Goal: Check status: Check status

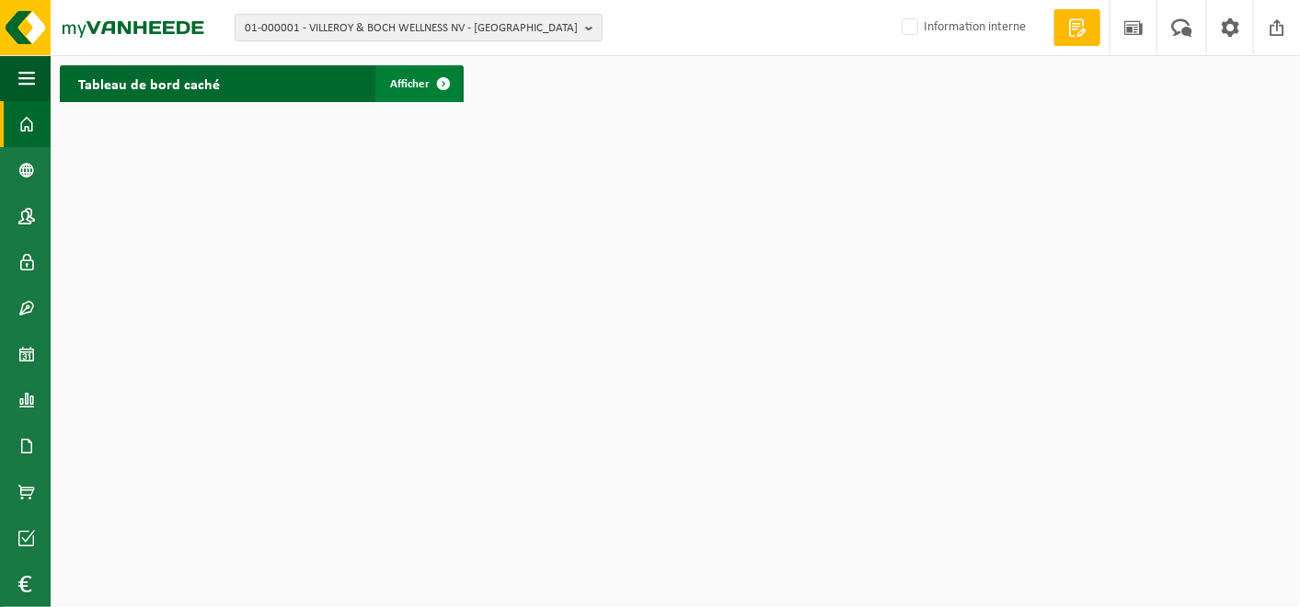
click at [414, 84] on span "Afficher" at bounding box center [410, 84] width 40 height 12
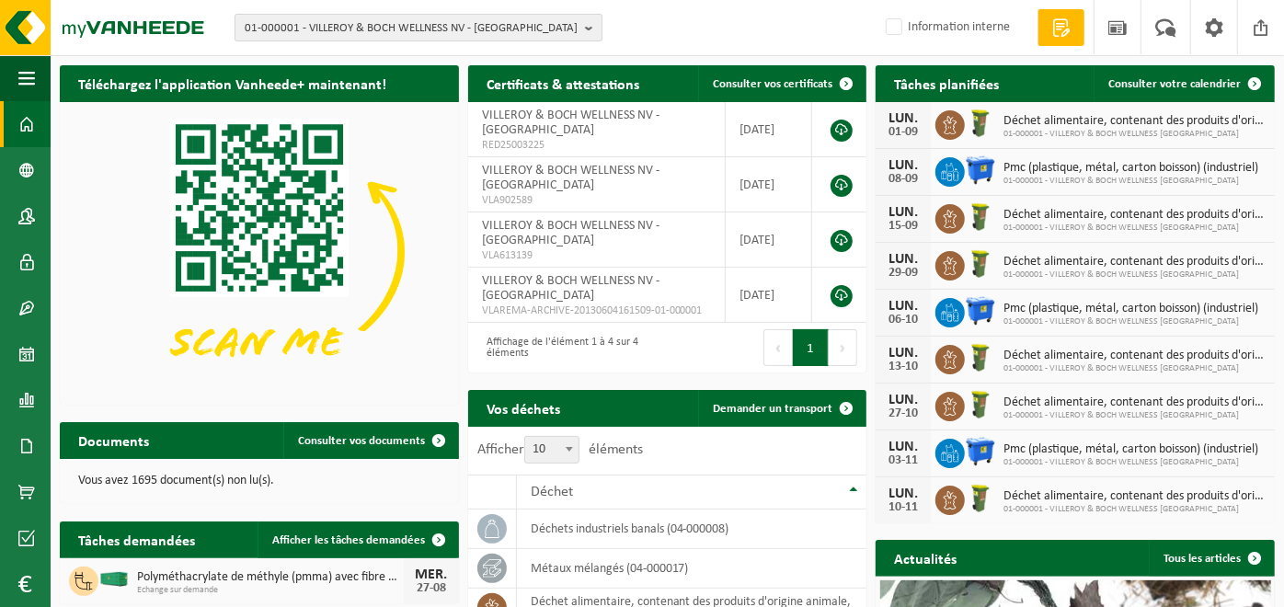
click at [499, 21] on span "01-000001 - VILLEROY & BOCH WELLNESS NV - ROESELARE" at bounding box center [411, 29] width 333 height 28
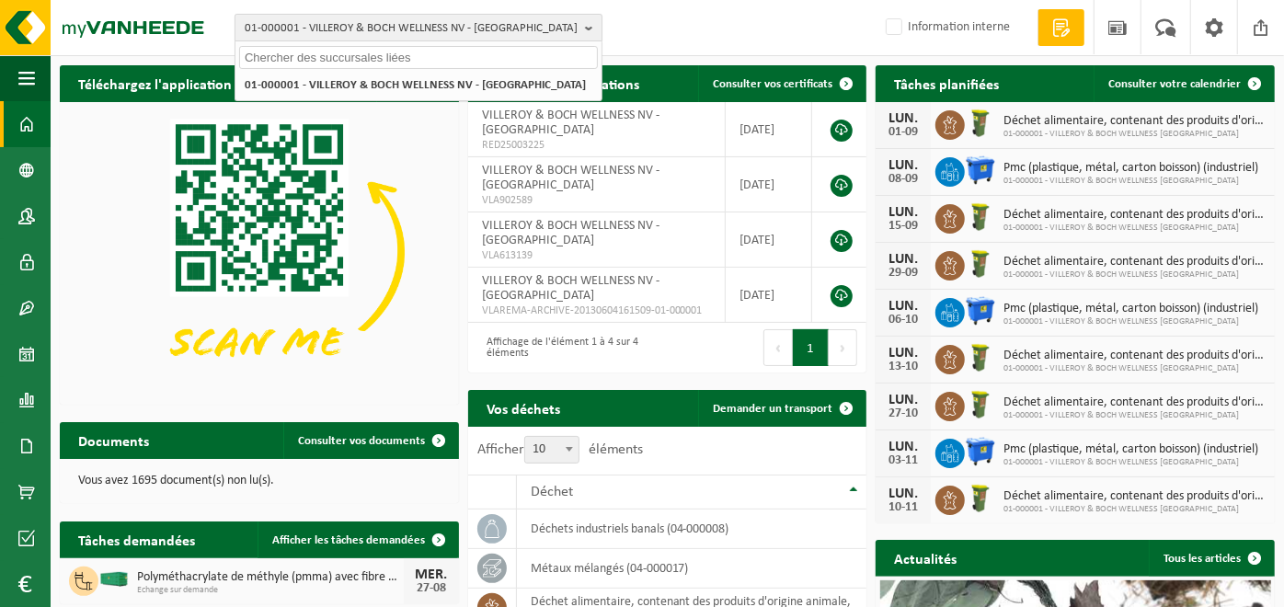
paste input "10-733242"
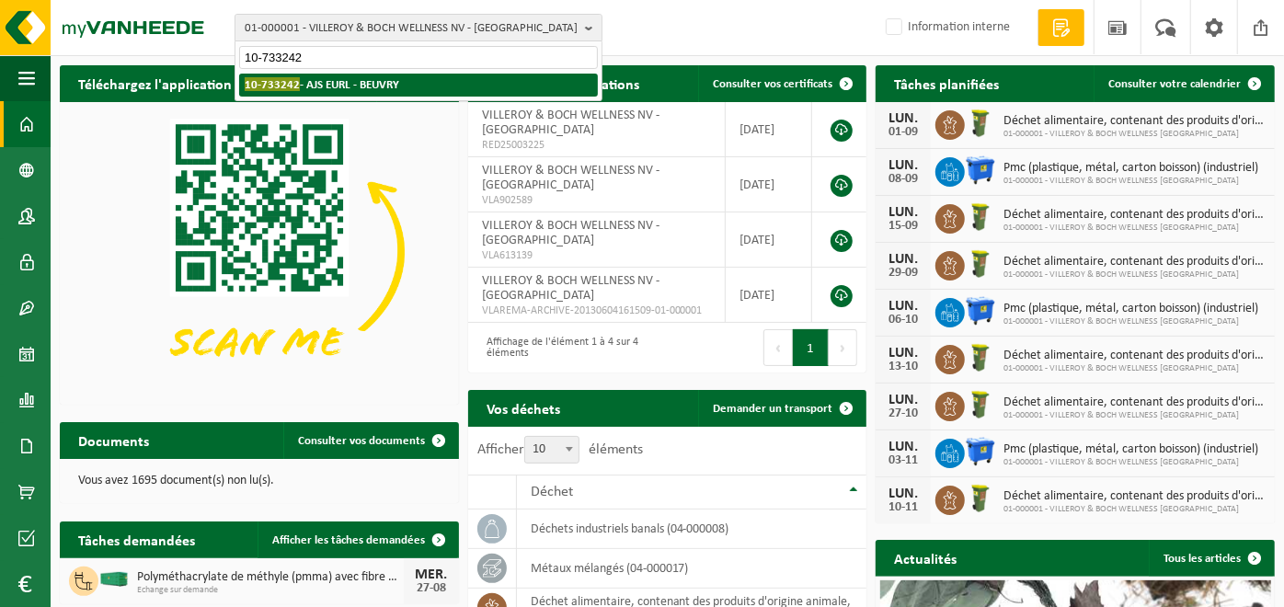
type input "10-733242"
click at [374, 81] on strong "10-733242 - AJS EURL - BEUVRY" at bounding box center [322, 84] width 155 height 14
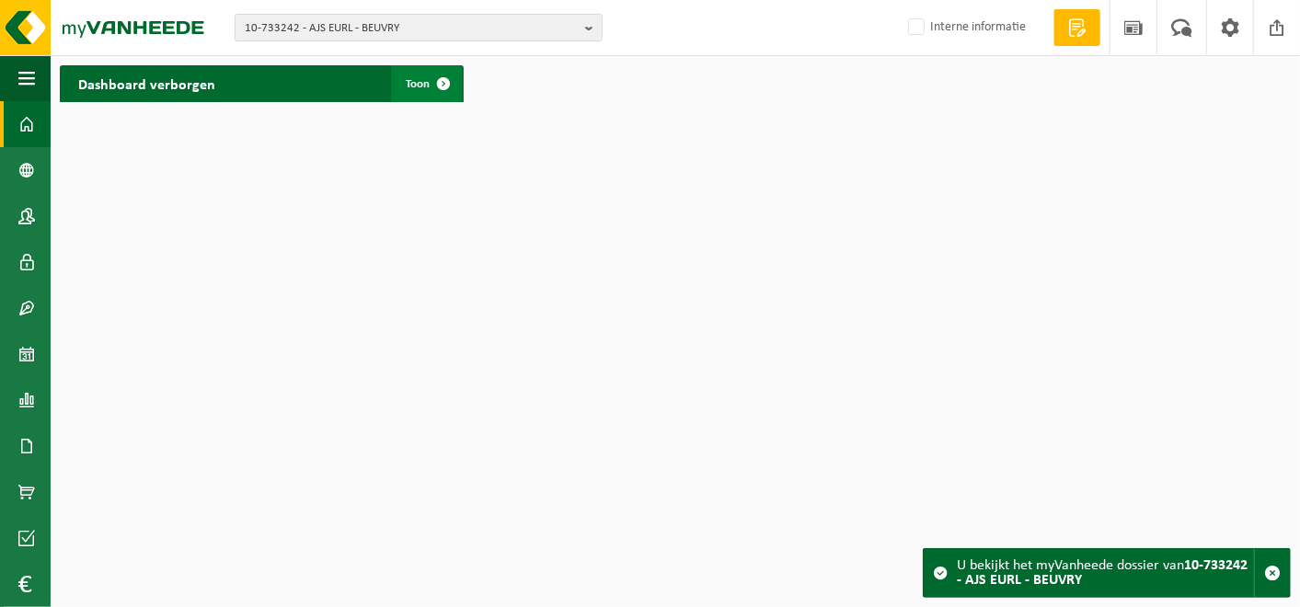
click at [414, 75] on link "Toon" at bounding box center [426, 83] width 71 height 37
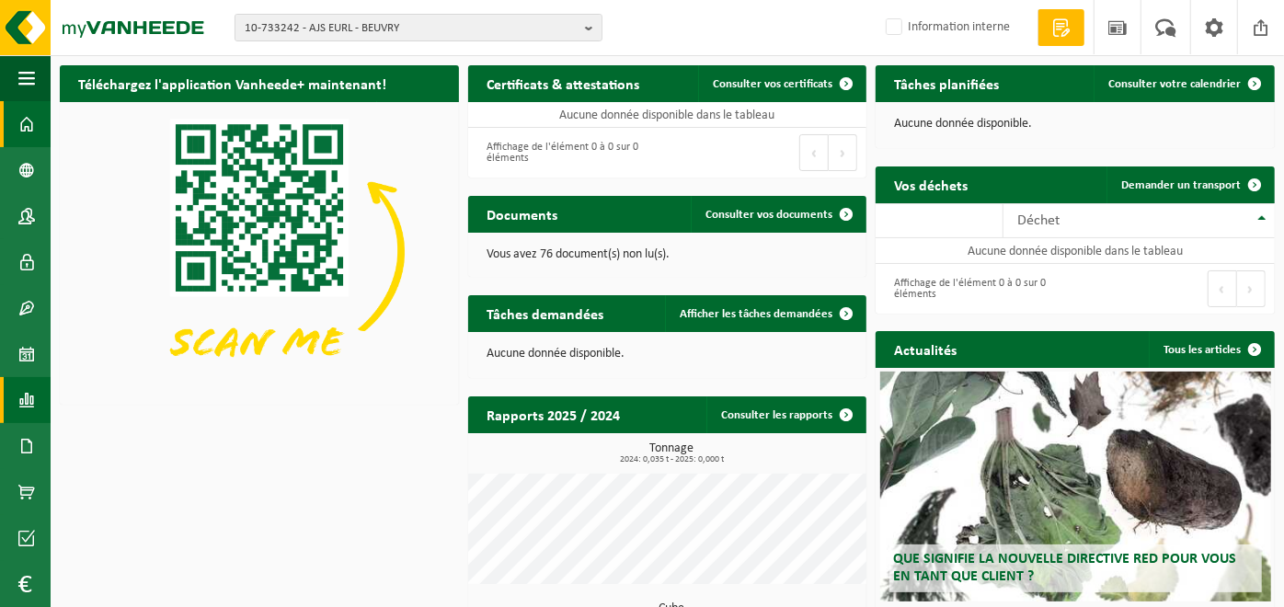
click at [27, 400] on span at bounding box center [26, 400] width 17 height 46
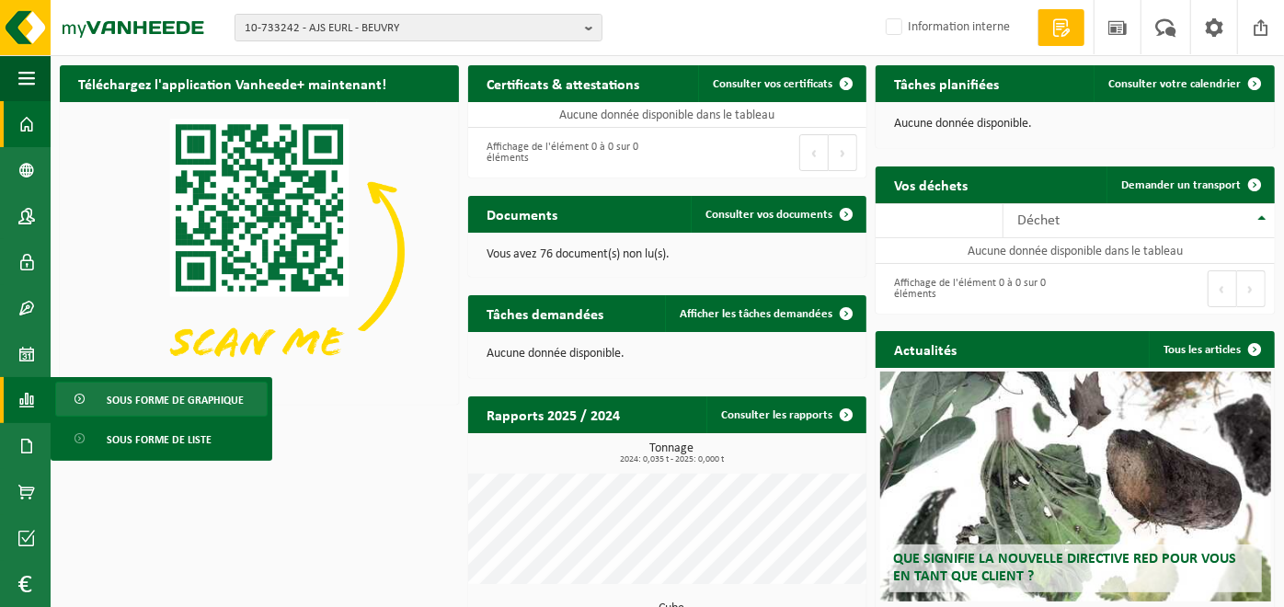
click at [141, 386] on span "Sous forme de graphique" at bounding box center [175, 400] width 137 height 35
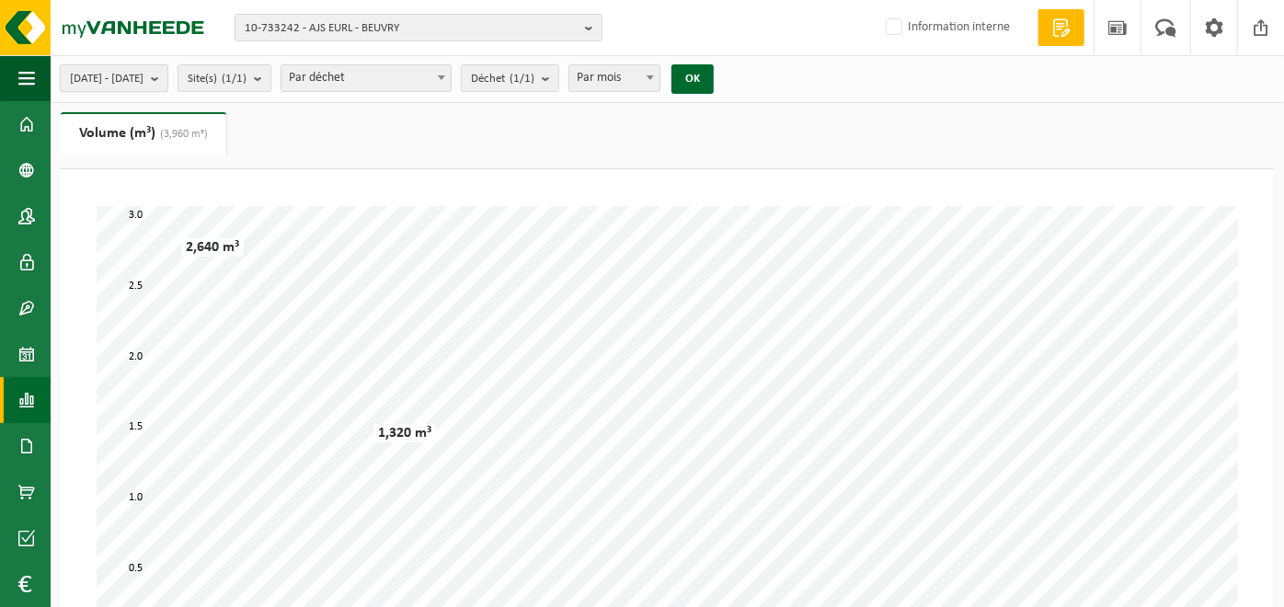
click at [144, 76] on span "2025-03-01 - 2025-08-26" at bounding box center [107, 79] width 74 height 28
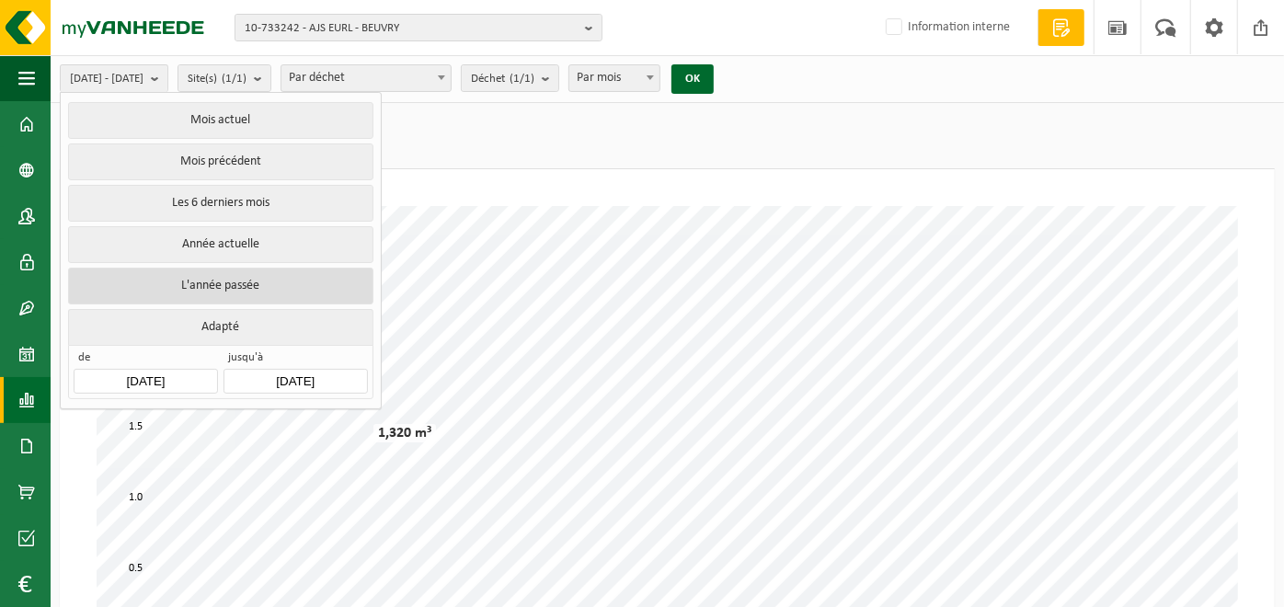
click at [217, 269] on button "L'année passée" at bounding box center [220, 286] width 305 height 37
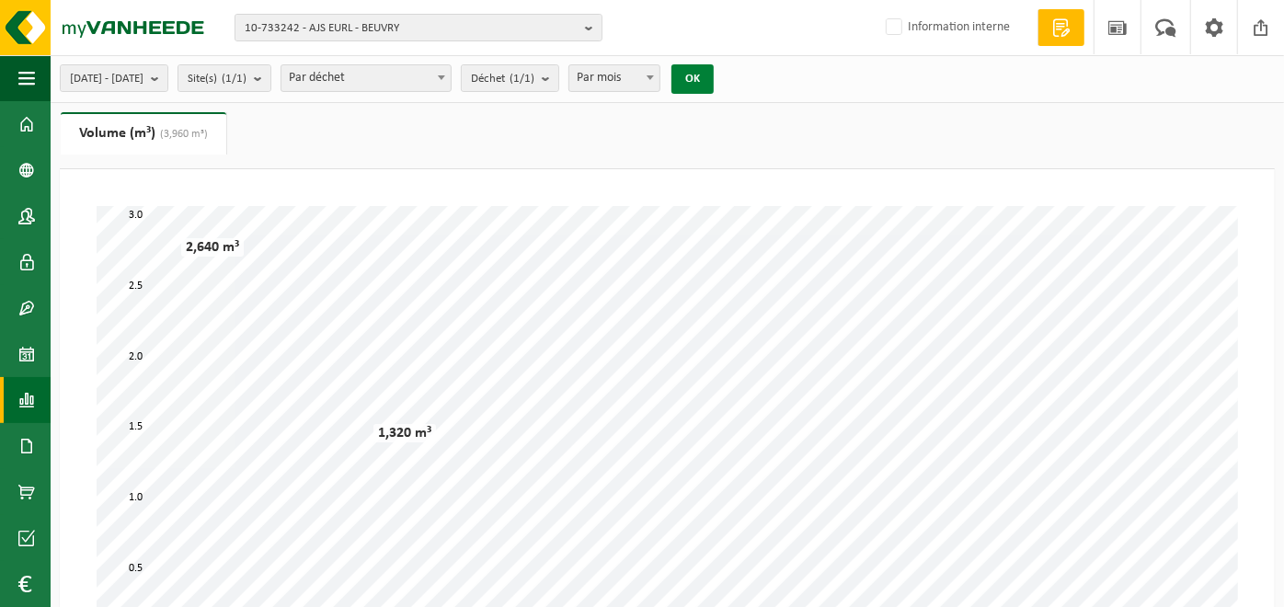
click at [714, 81] on button "OK" at bounding box center [693, 78] width 42 height 29
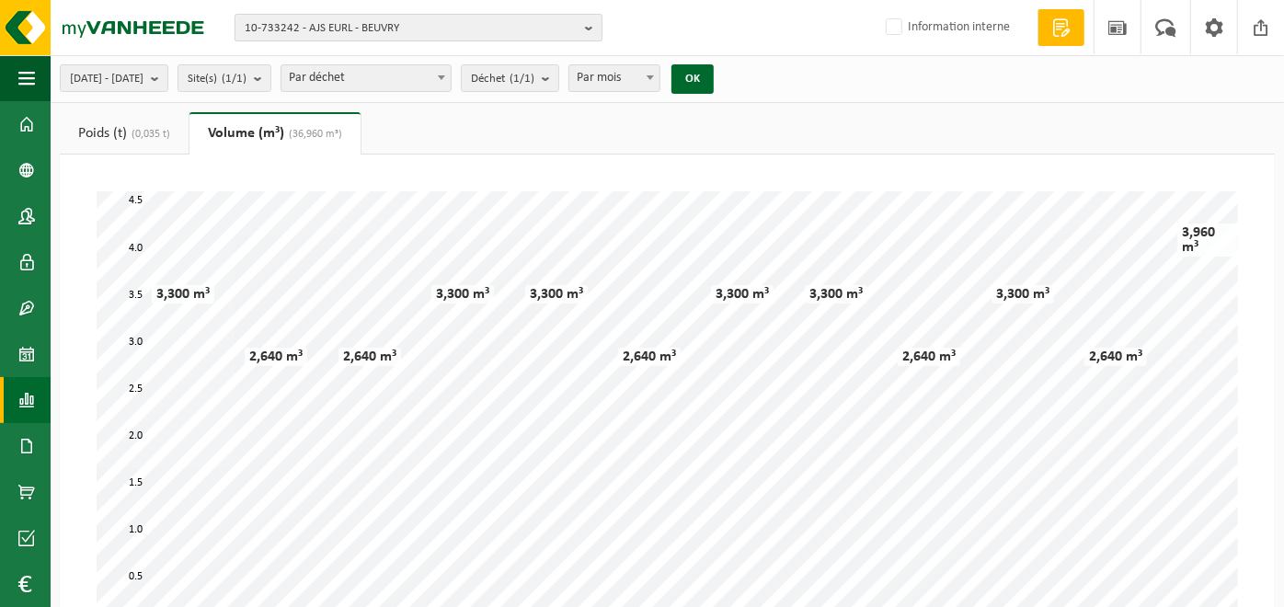
click at [428, 27] on span "10-733242 - AJS EURL - BEUVRY" at bounding box center [411, 29] width 333 height 28
paste input "10-907611"
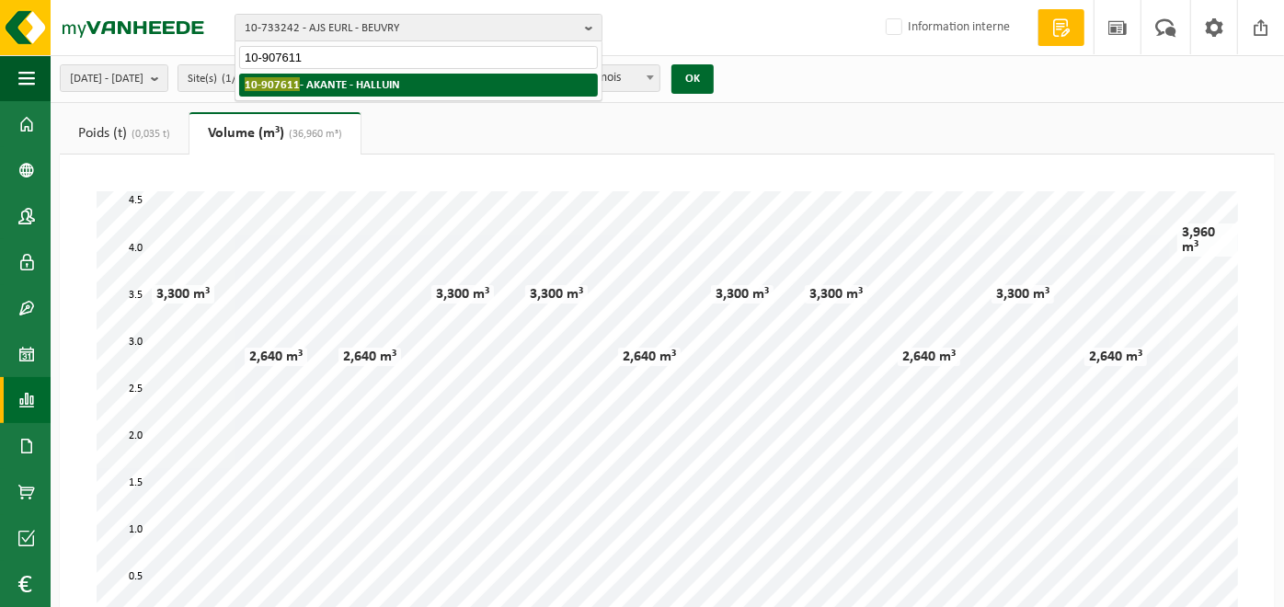
type input "10-907611"
click at [359, 83] on strong "10-907611 - AKANTE - HALLUIN" at bounding box center [322, 84] width 155 height 14
